Goal: Information Seeking & Learning: Learn about a topic

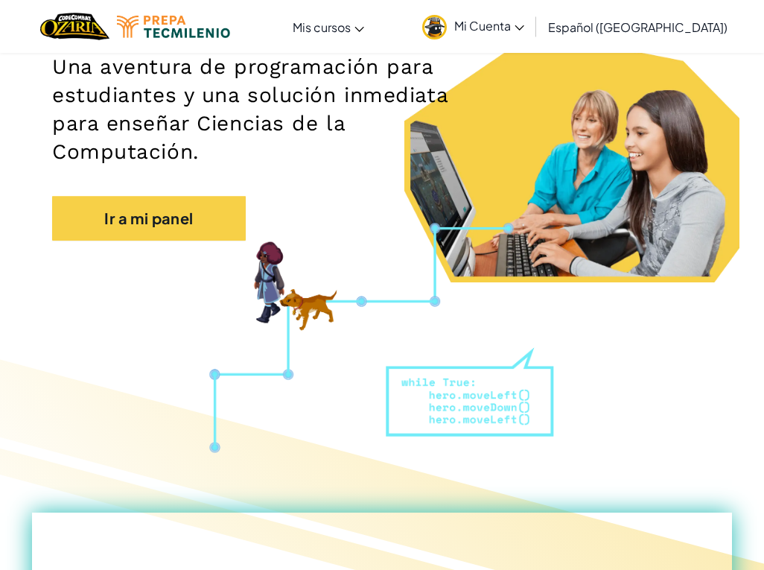
scroll to position [170, 0]
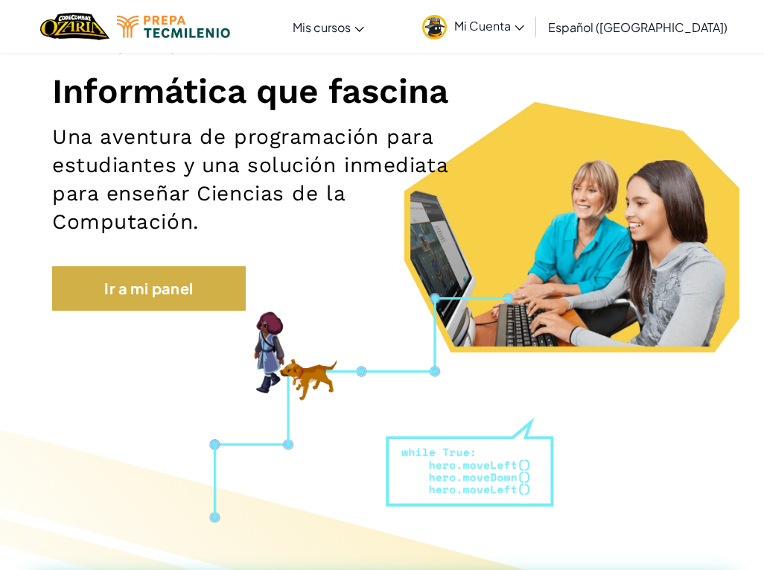
click at [162, 290] on link "Ir a mi panel" at bounding box center [149, 288] width 194 height 45
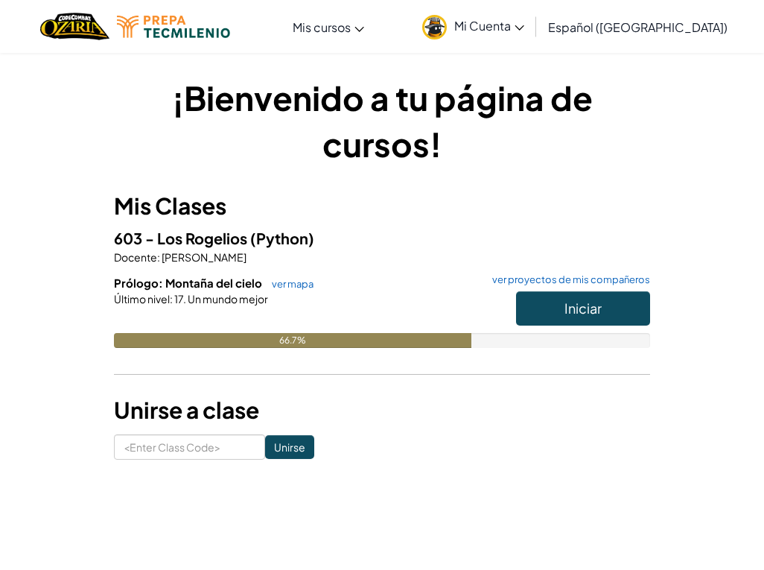
click at [561, 301] on button "Iniciar" at bounding box center [583, 308] width 134 height 34
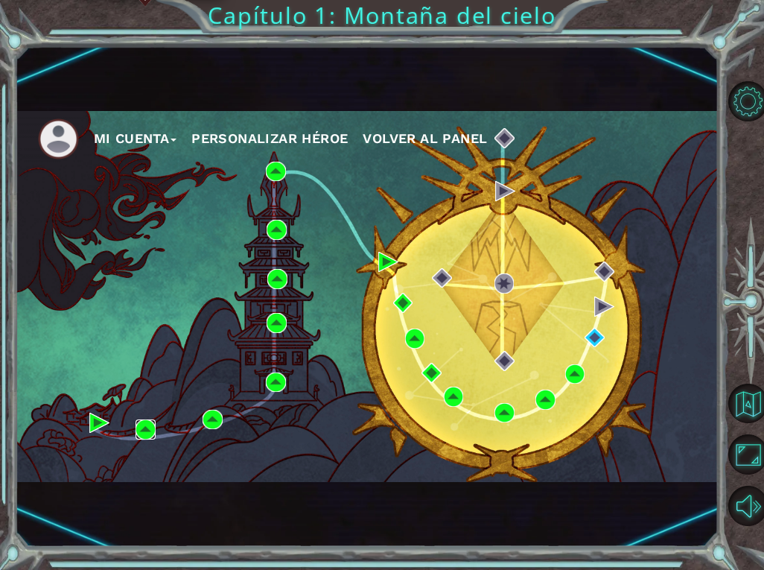
click at [150, 428] on img at bounding box center [146, 429] width 20 height 20
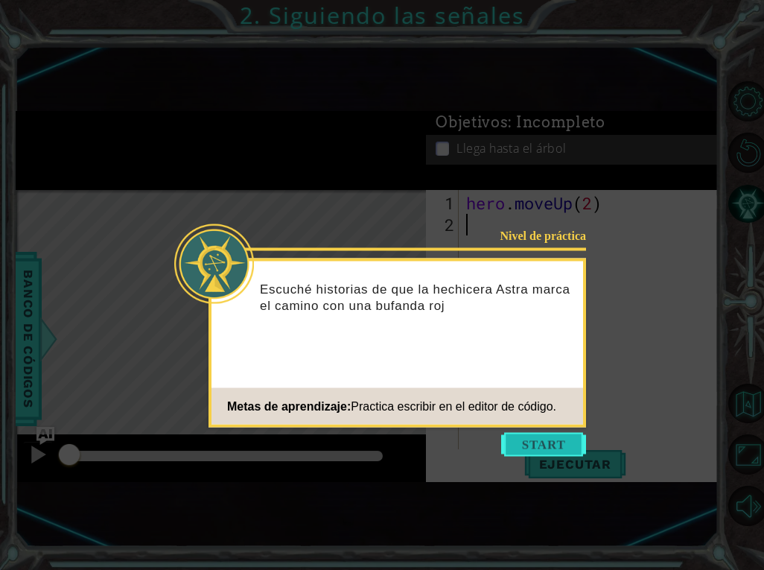
click at [544, 442] on button "Start" at bounding box center [543, 445] width 85 height 24
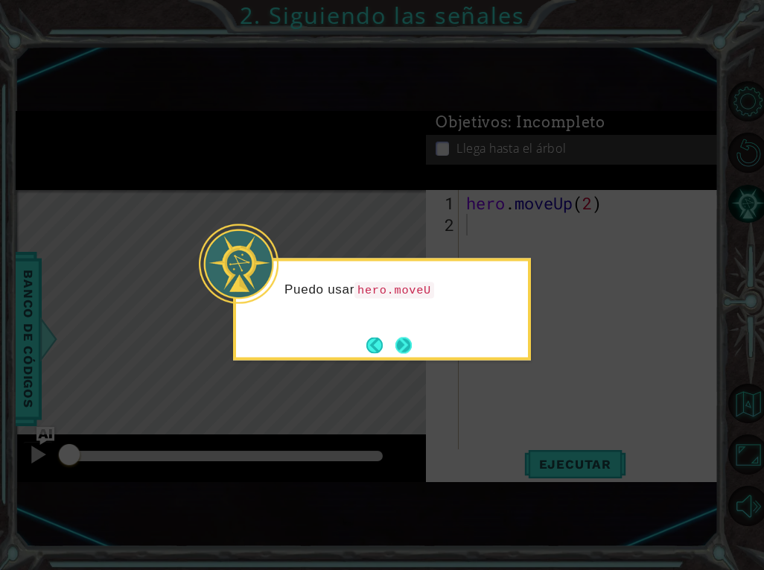
click at [407, 338] on button "Next" at bounding box center [403, 345] width 16 height 16
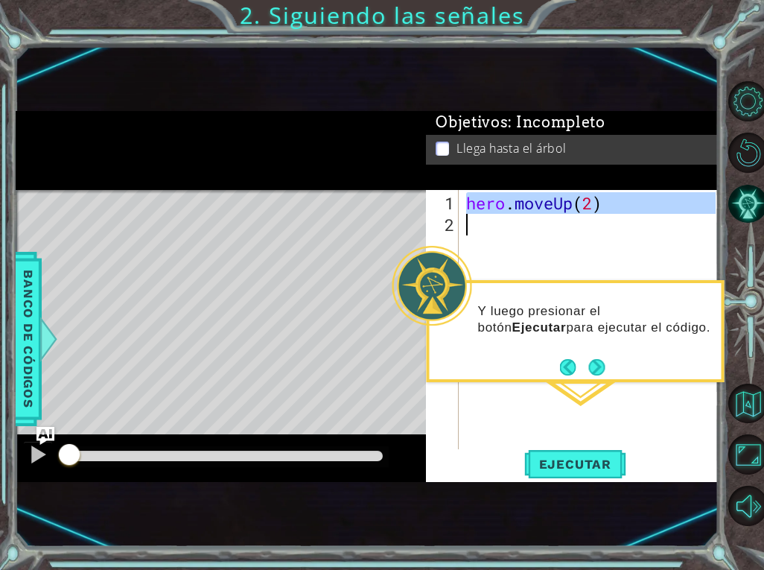
drag, startPoint x: 469, startPoint y: 204, endPoint x: 618, endPoint y: 219, distance: 149.7
click at [618, 219] on div "hero . moveUp ( 2 )" at bounding box center [592, 343] width 259 height 302
type textarea "hero.moveUp(2)"
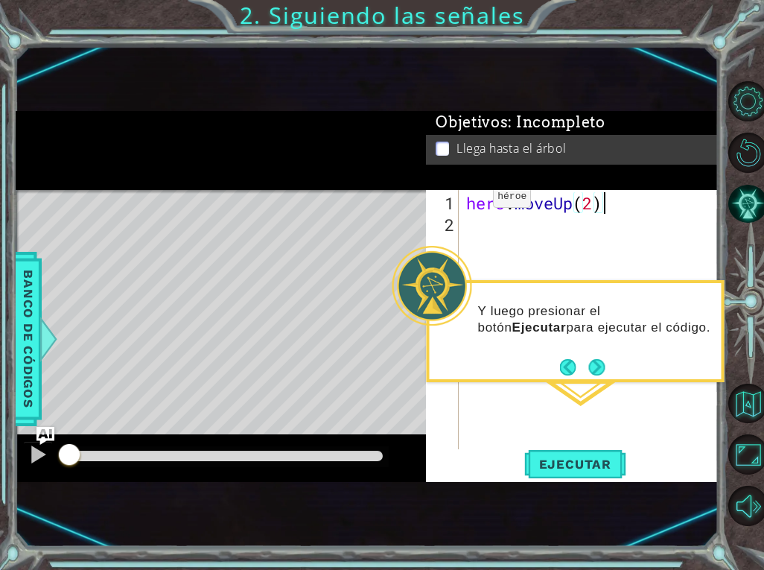
click at [602, 200] on div "hero . moveUp ( 2 )" at bounding box center [592, 343] width 259 height 302
drag, startPoint x: 600, startPoint y: 200, endPoint x: 468, endPoint y: 206, distance: 132.0
click at [468, 206] on div "hero . moveUp ( 2 )" at bounding box center [592, 343] width 259 height 302
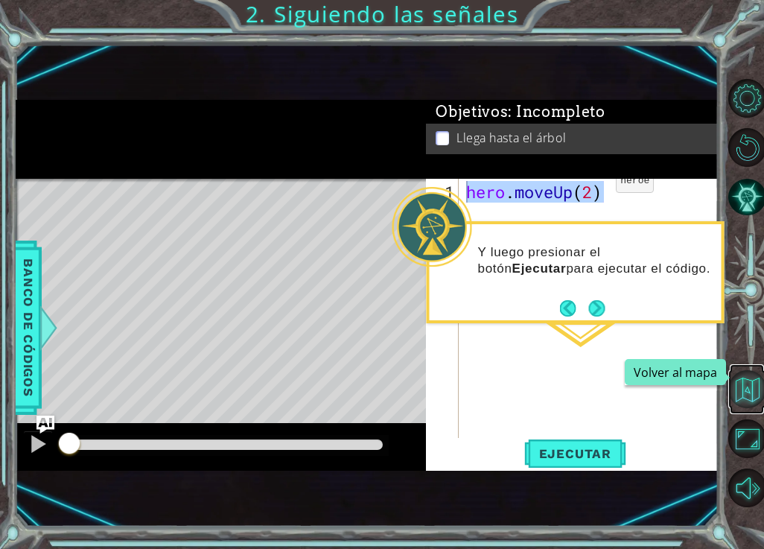
click at [752, 384] on button "Volver al mapa" at bounding box center [747, 389] width 39 height 39
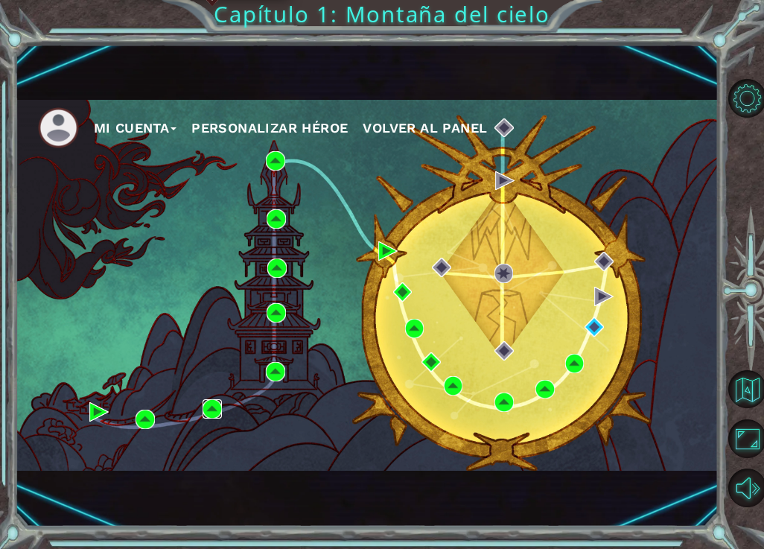
click at [211, 403] on img at bounding box center [212, 408] width 19 height 19
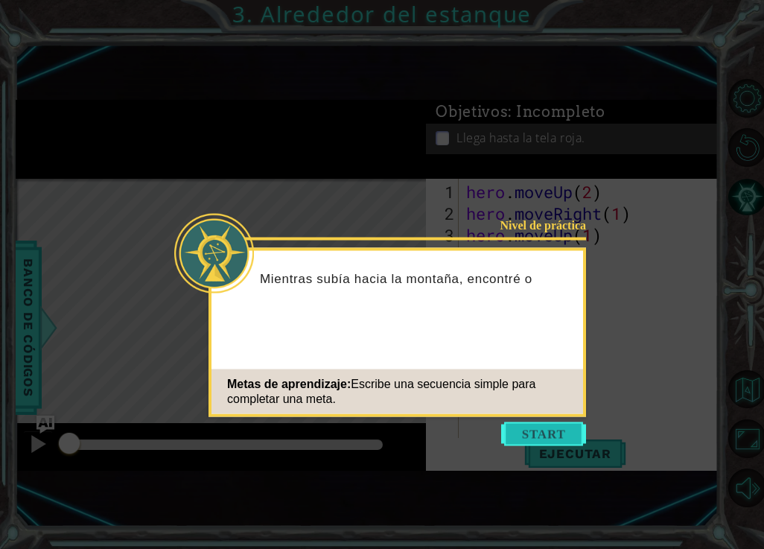
click at [533, 436] on button "Start" at bounding box center [543, 434] width 85 height 24
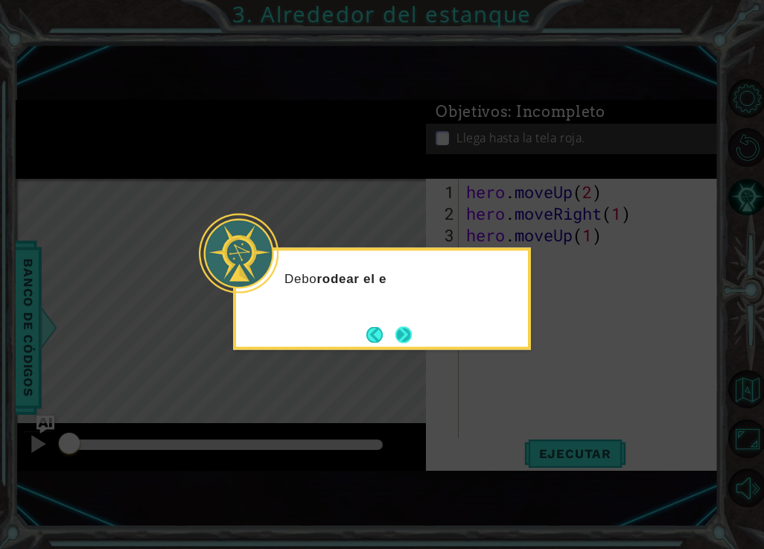
click at [403, 337] on button "Next" at bounding box center [403, 334] width 16 height 16
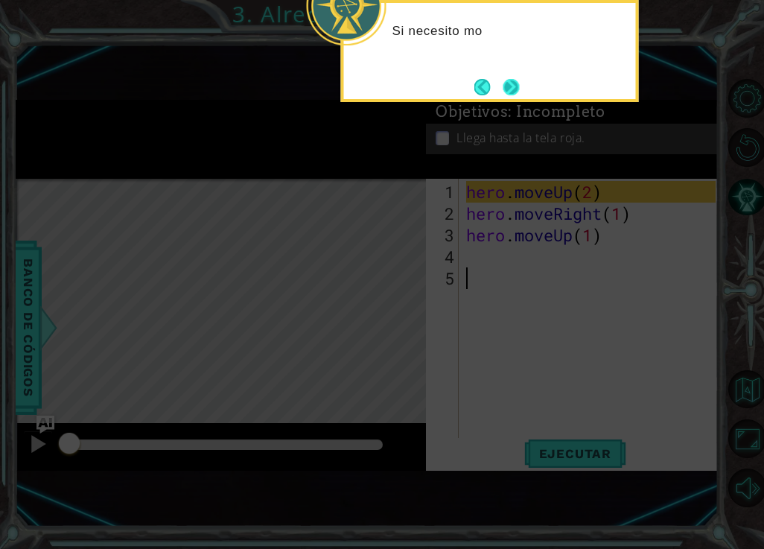
click at [511, 80] on button "Next" at bounding box center [511, 87] width 16 height 16
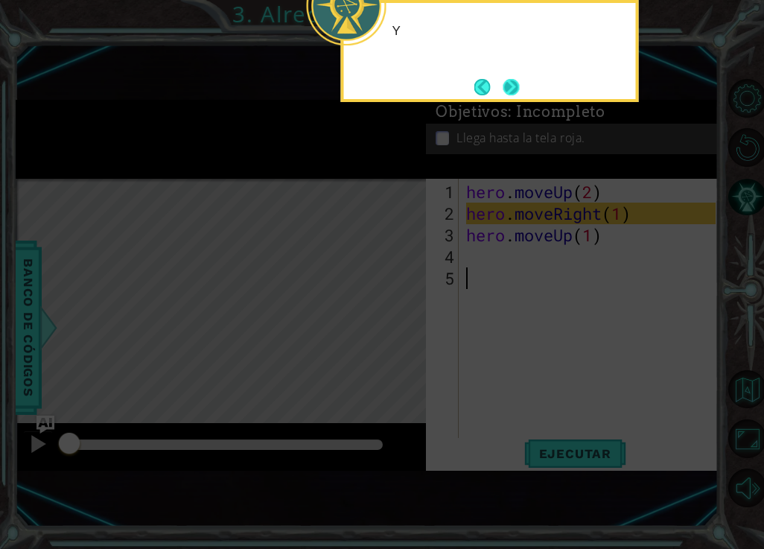
click at [511, 80] on button "Next" at bounding box center [511, 87] width 16 height 16
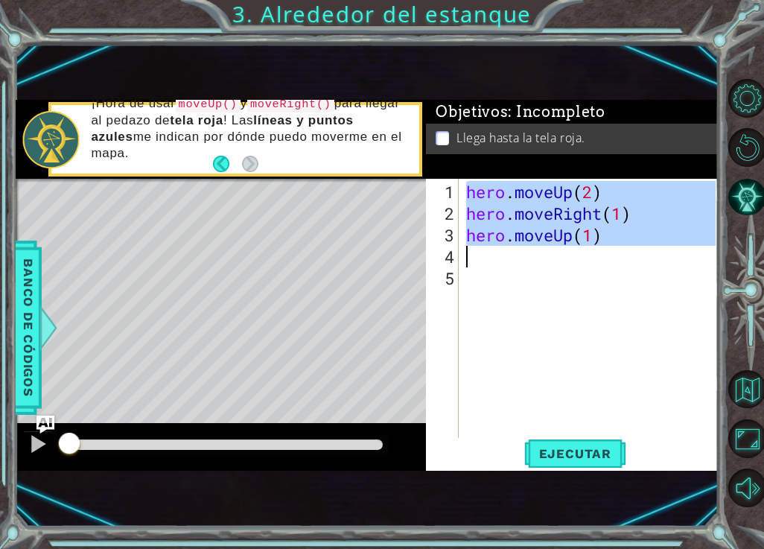
drag, startPoint x: 468, startPoint y: 188, endPoint x: 625, endPoint y: 256, distance: 171.4
click at [625, 256] on div "hero . moveUp ( 2 ) hero . moveRight ( 1 ) hero . moveUp ( 1 )" at bounding box center [592, 332] width 259 height 302
type textarea "hero.moveUp(1)"
click at [747, 380] on button "Volver al mapa" at bounding box center [747, 389] width 39 height 39
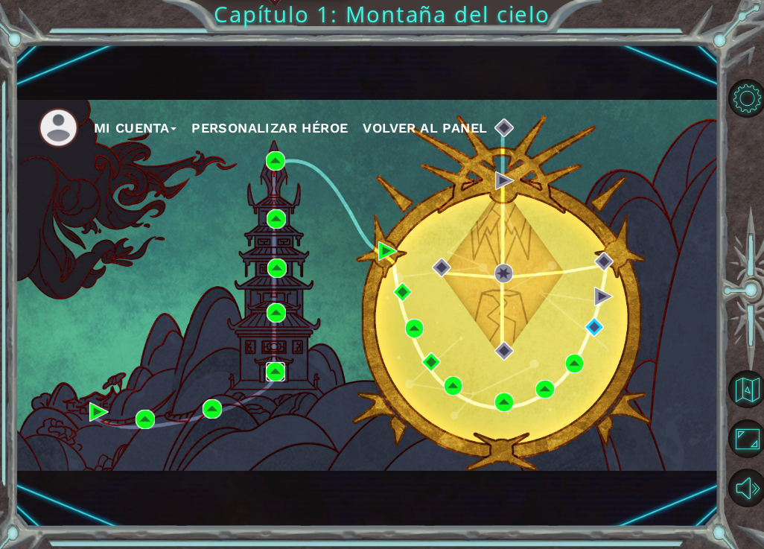
click at [275, 371] on img at bounding box center [275, 371] width 19 height 19
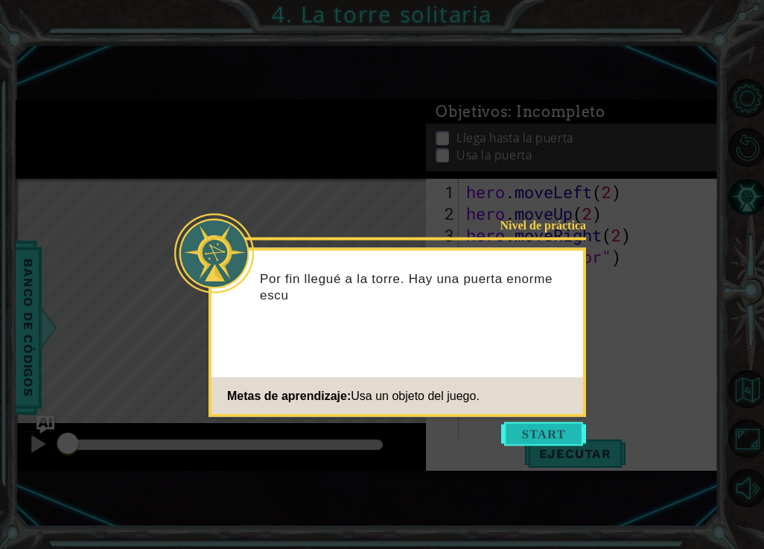
click at [549, 435] on button "Start" at bounding box center [543, 434] width 85 height 24
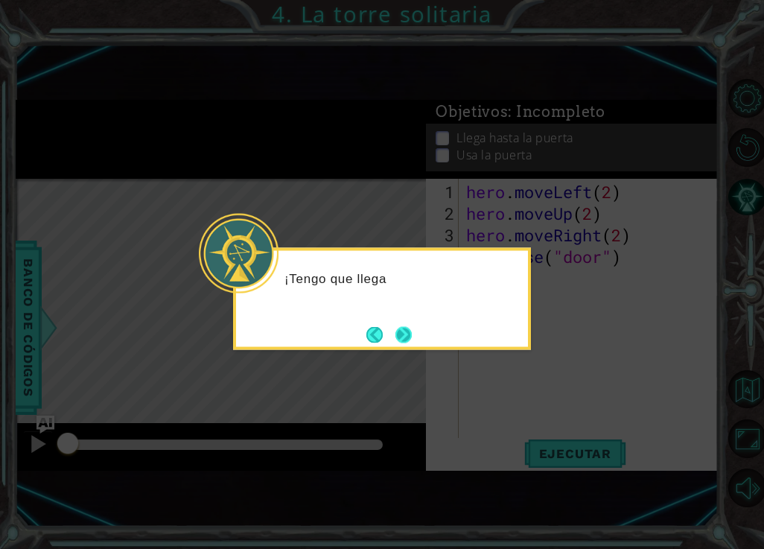
click at [401, 330] on button "Next" at bounding box center [403, 334] width 16 height 16
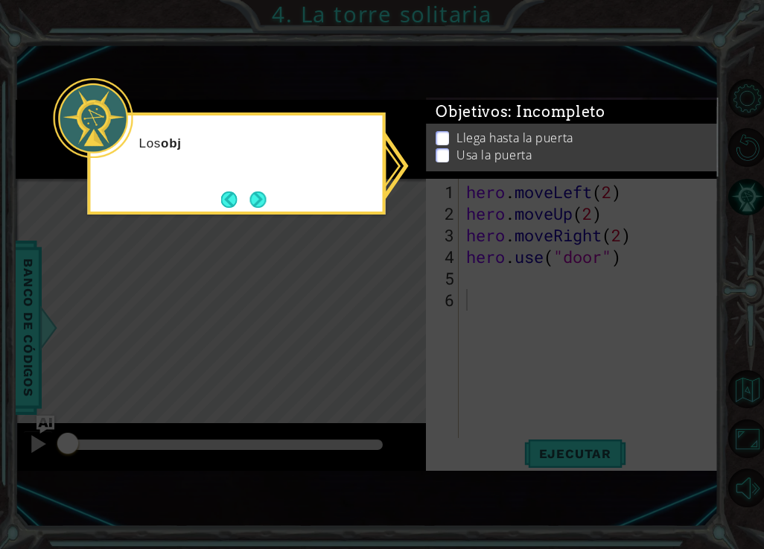
click at [401, 330] on icon at bounding box center [382, 274] width 764 height 549
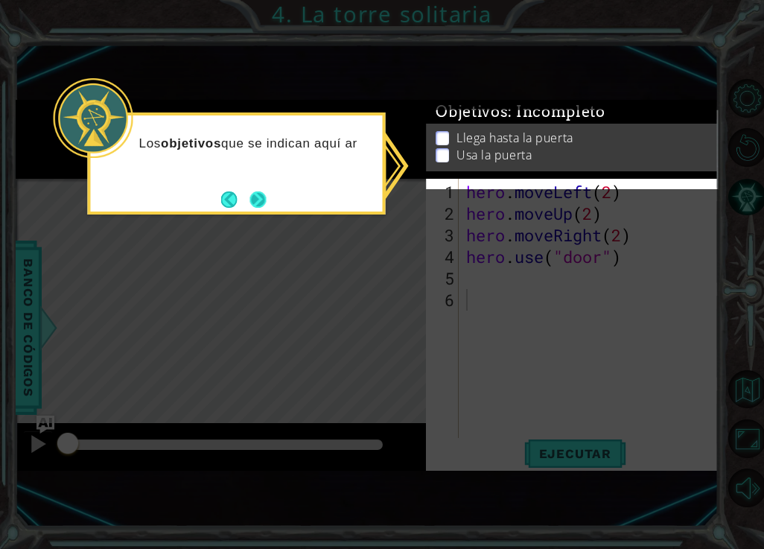
click at [262, 192] on button "Next" at bounding box center [258, 199] width 16 height 16
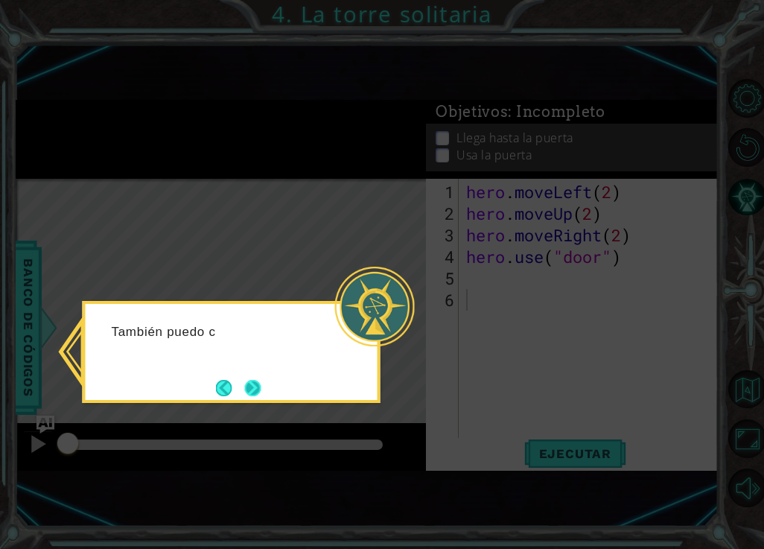
click at [253, 390] on button "Next" at bounding box center [252, 388] width 16 height 16
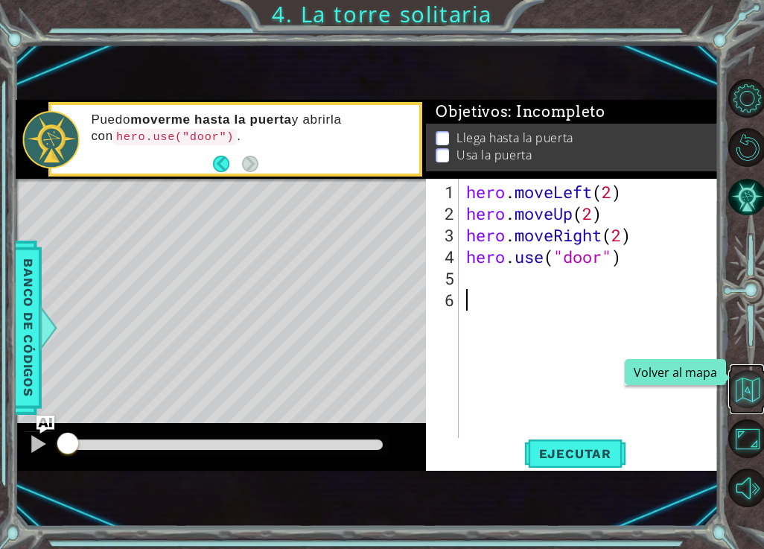
click at [740, 389] on button "Volver al mapa" at bounding box center [747, 389] width 39 height 39
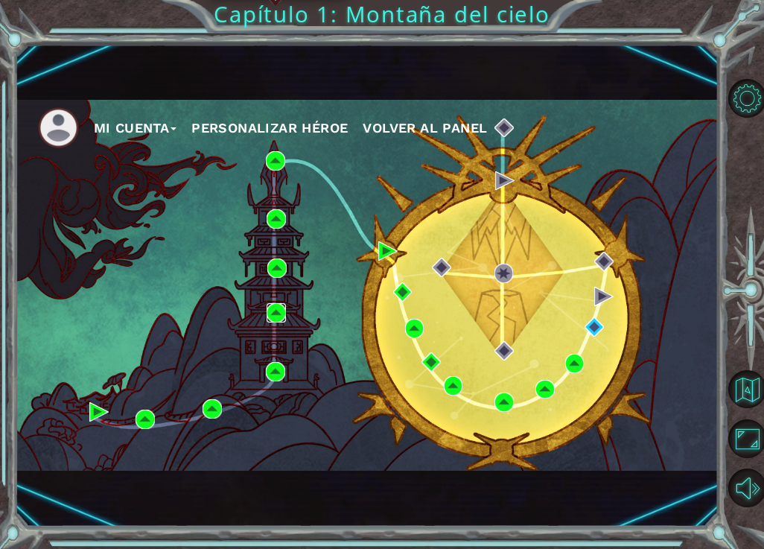
click at [276, 308] on img at bounding box center [276, 312] width 19 height 19
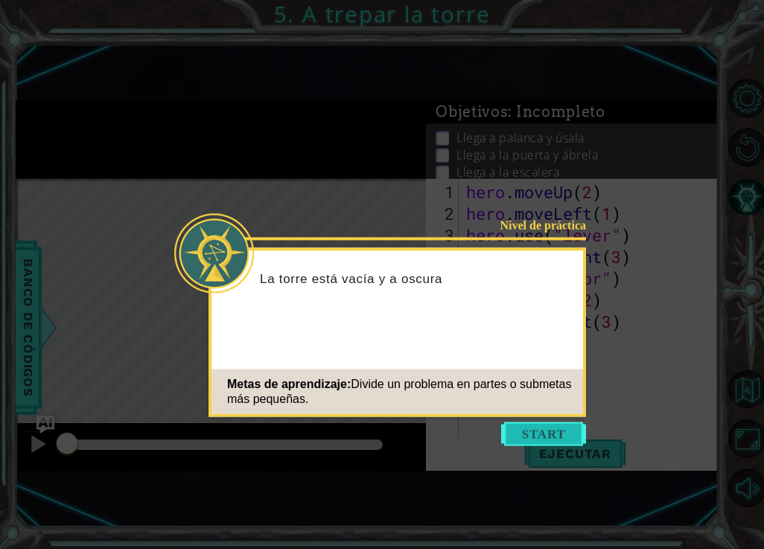
click at [510, 423] on button "Start" at bounding box center [543, 434] width 85 height 24
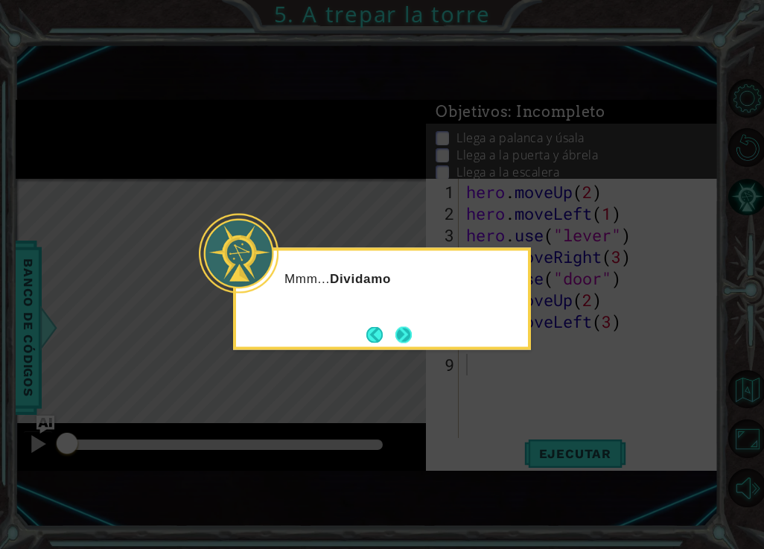
click at [400, 326] on button "Next" at bounding box center [403, 334] width 16 height 16
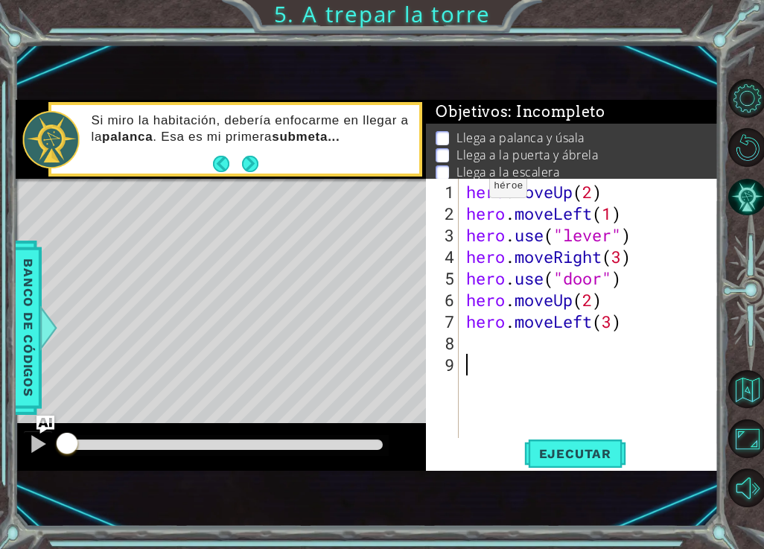
click at [467, 192] on div "hero . moveUp ( 2 ) hero . moveLeft ( 1 ) hero . use ( "lever" ) hero . moveRig…" at bounding box center [592, 332] width 259 height 302
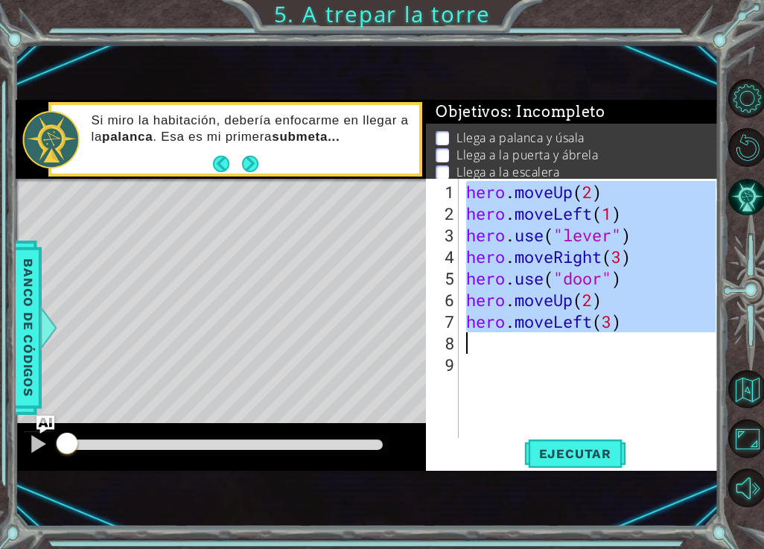
drag, startPoint x: 467, startPoint y: 192, endPoint x: 638, endPoint y: 346, distance: 230.0
click at [638, 346] on div "hero . moveUp ( 2 ) hero . moveLeft ( 1 ) hero . use ( "lever" ) hero . moveRig…" at bounding box center [592, 332] width 259 height 302
type textarea "hero.moveLeft(3)"
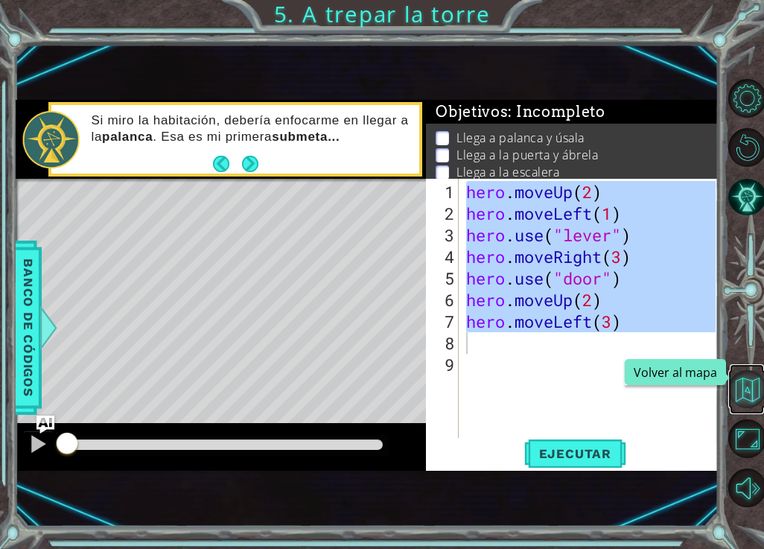
click at [754, 402] on button "Volver al mapa" at bounding box center [747, 389] width 39 height 39
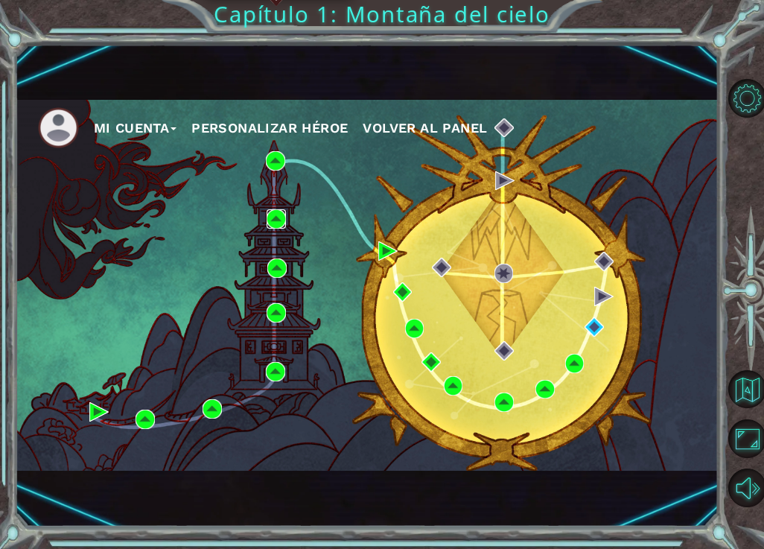
click at [273, 220] on img at bounding box center [276, 218] width 19 height 19
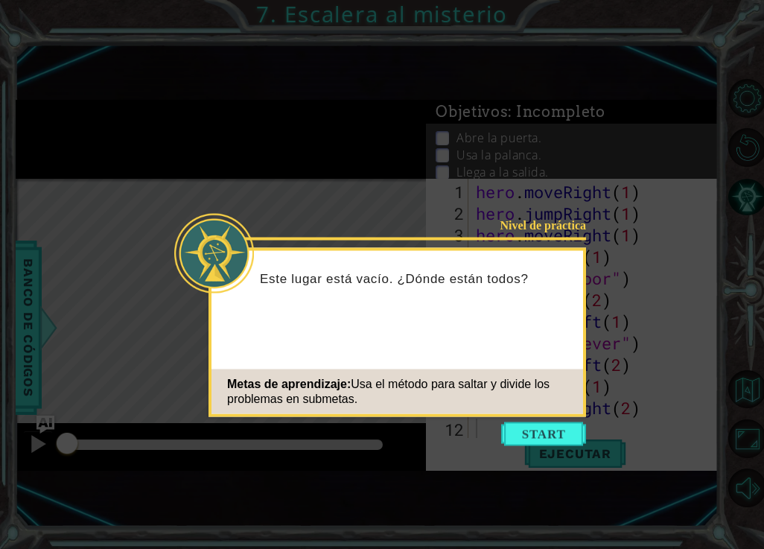
click at [547, 464] on icon at bounding box center [382, 274] width 764 height 549
click at [541, 455] on icon at bounding box center [382, 274] width 764 height 549
click at [547, 438] on button "Start" at bounding box center [543, 434] width 85 height 24
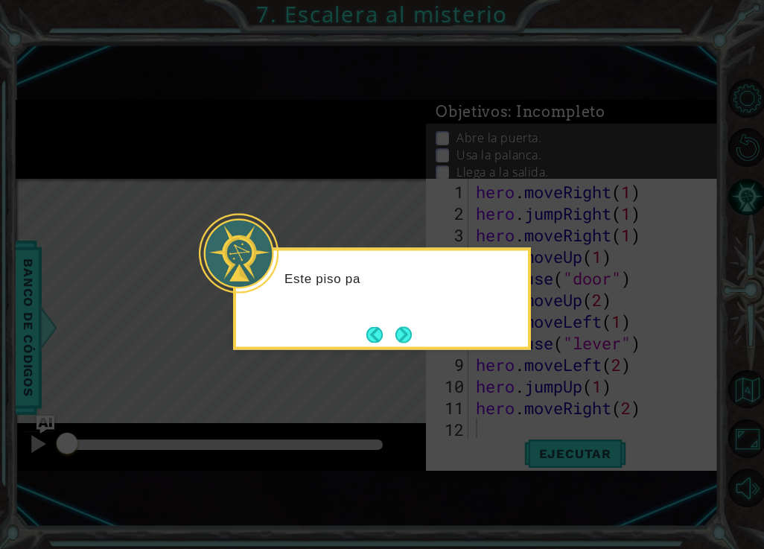
click at [570, 464] on icon at bounding box center [382, 274] width 764 height 549
click at [403, 331] on button "Next" at bounding box center [403, 334] width 16 height 16
click at [403, 331] on div "Level Map" at bounding box center [360, 398] width 688 height 439
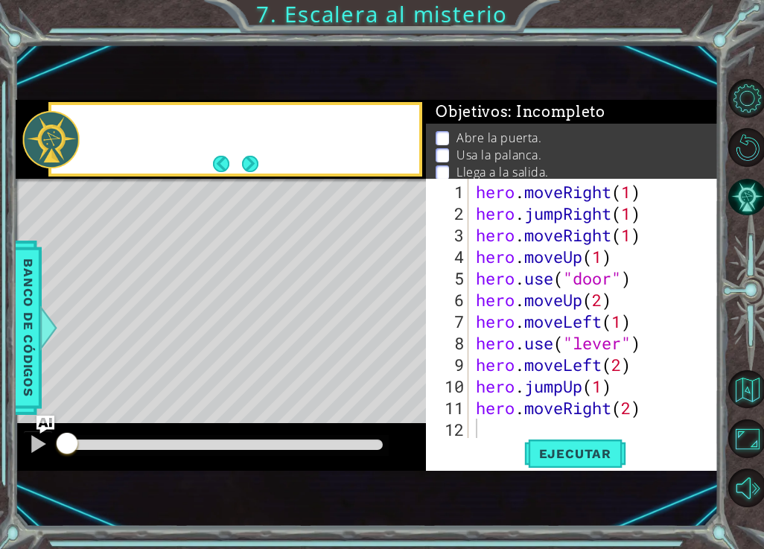
click at [403, 331] on div "Level Map" at bounding box center [360, 398] width 688 height 439
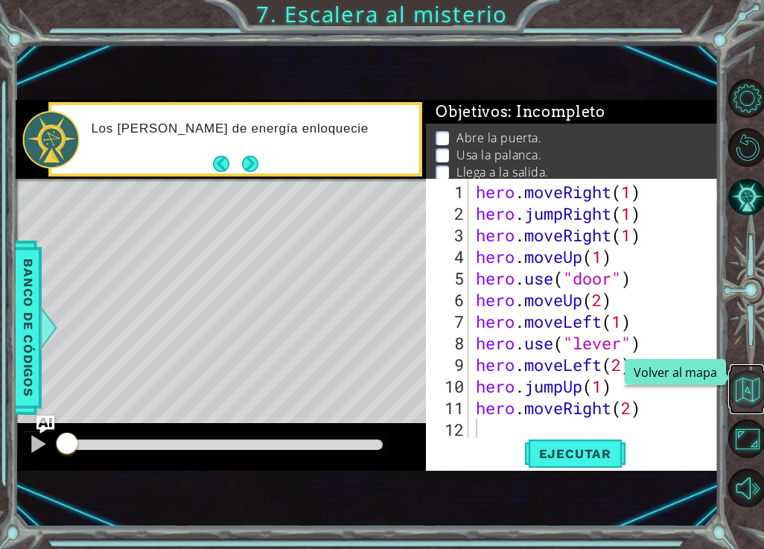
click at [737, 393] on button "Volver al mapa" at bounding box center [747, 389] width 39 height 39
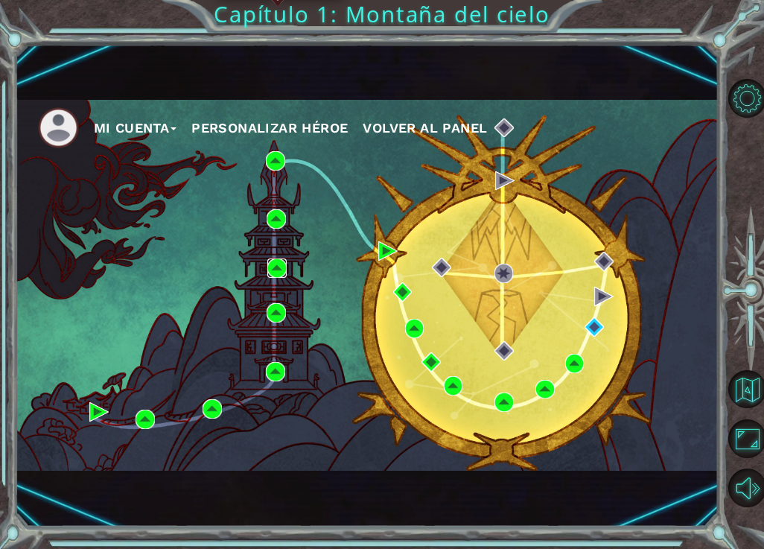
click at [281, 267] on img at bounding box center [276, 267] width 19 height 19
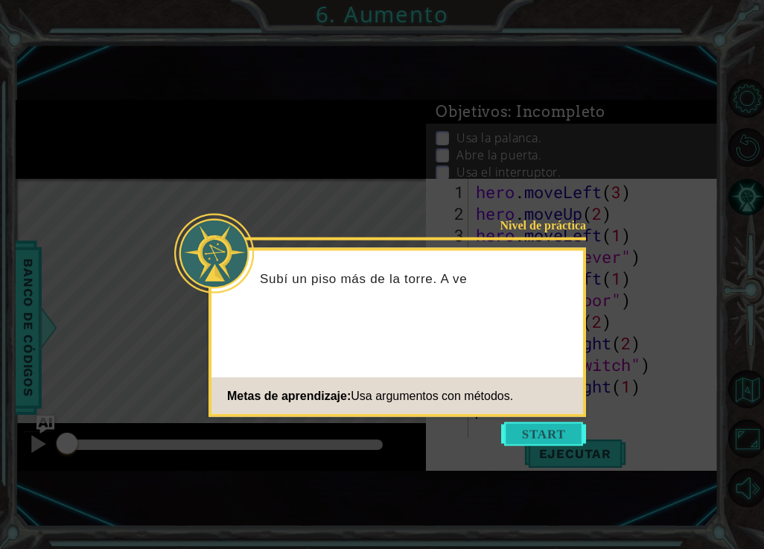
click at [548, 436] on button "Start" at bounding box center [543, 434] width 85 height 24
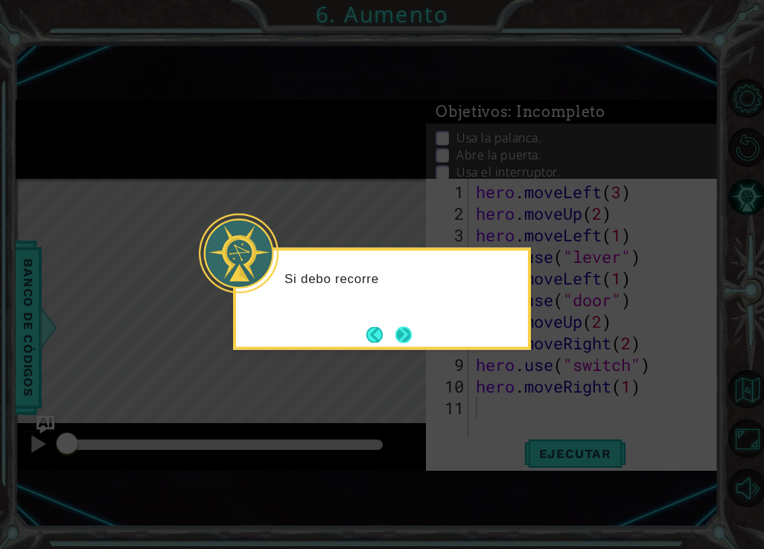
click at [412, 331] on button "Next" at bounding box center [403, 334] width 16 height 16
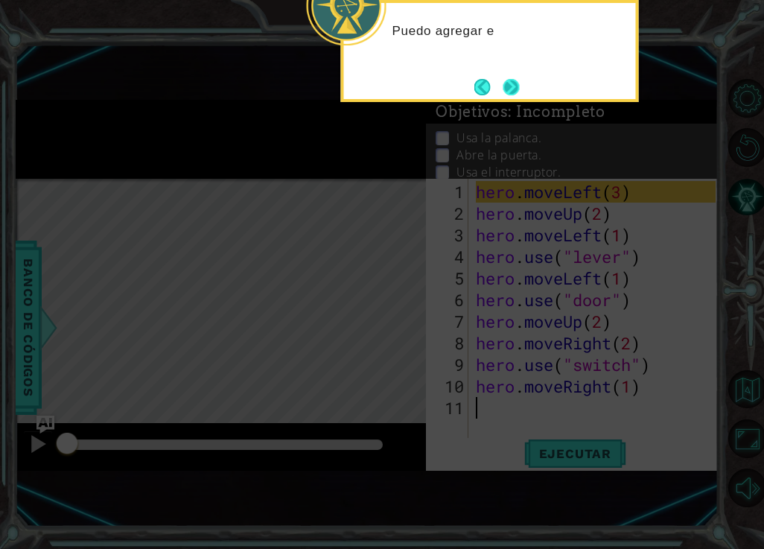
click at [508, 94] on button "Next" at bounding box center [511, 87] width 16 height 16
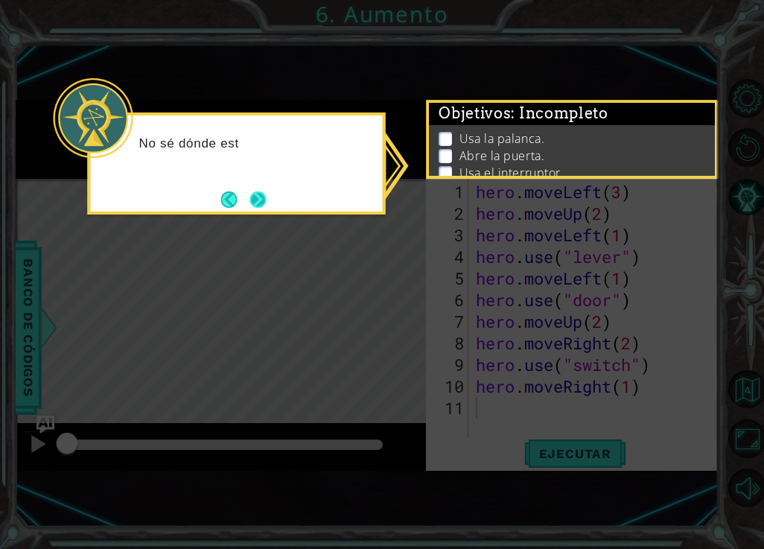
click at [259, 198] on button "Next" at bounding box center [258, 199] width 16 height 16
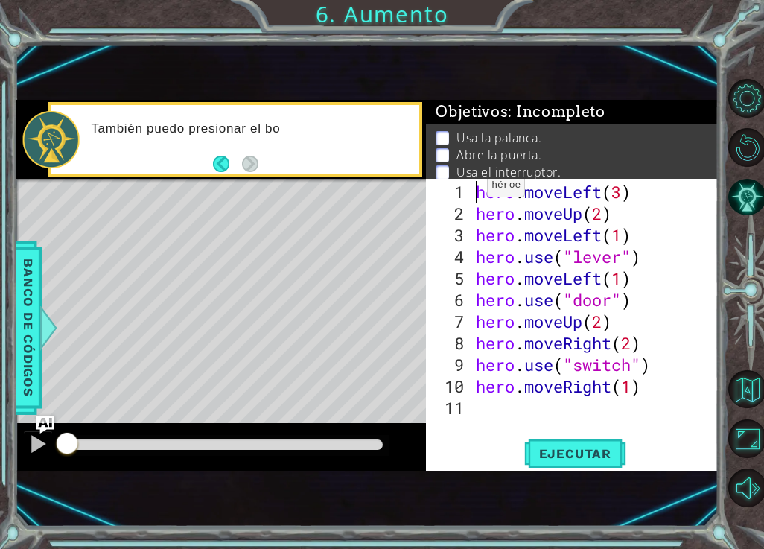
click at [474, 191] on div "hero . moveLeft ( 3 ) hero . moveUp ( 2 ) hero . moveLeft ( 1 ) hero . use ( "l…" at bounding box center [598, 332] width 250 height 302
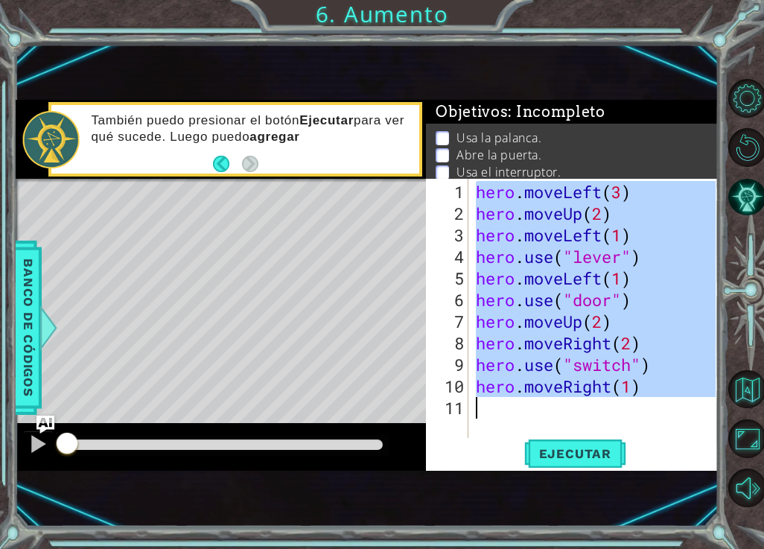
drag, startPoint x: 474, startPoint y: 191, endPoint x: 595, endPoint y: 423, distance: 261.2
click at [595, 423] on div "hero . moveLeft ( 3 ) hero . moveUp ( 2 ) hero . moveLeft ( 1 ) hero . use ( "l…" at bounding box center [598, 332] width 250 height 302
click at [539, 337] on div "hero . moveLeft ( 3 ) hero . moveUp ( 2 ) hero . moveLeft ( 1 ) hero . use ( "l…" at bounding box center [598, 332] width 250 height 302
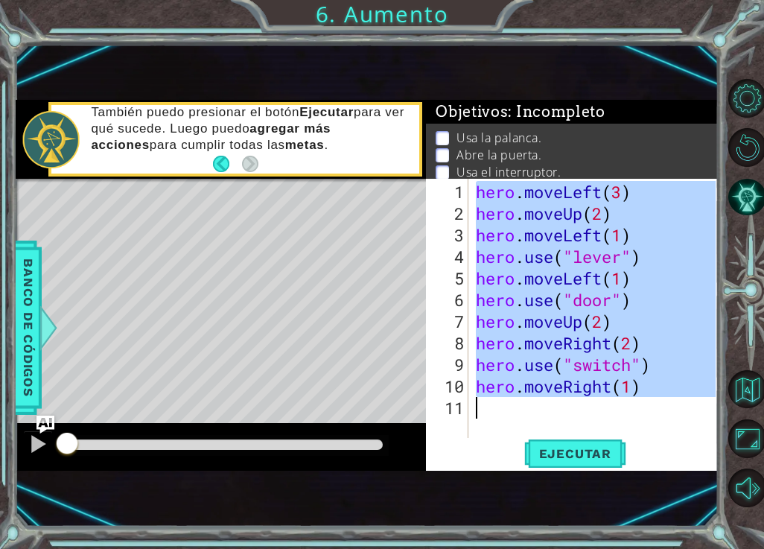
drag, startPoint x: 477, startPoint y: 193, endPoint x: 675, endPoint y: 420, distance: 300.9
click at [675, 420] on div "hero . moveLeft ( 3 ) hero . moveUp ( 2 ) hero . moveLeft ( 1 ) hero . use ( "l…" at bounding box center [598, 332] width 250 height 302
type textarea "hero.moveRight(1)"
